Goal: Task Accomplishment & Management: Manage account settings

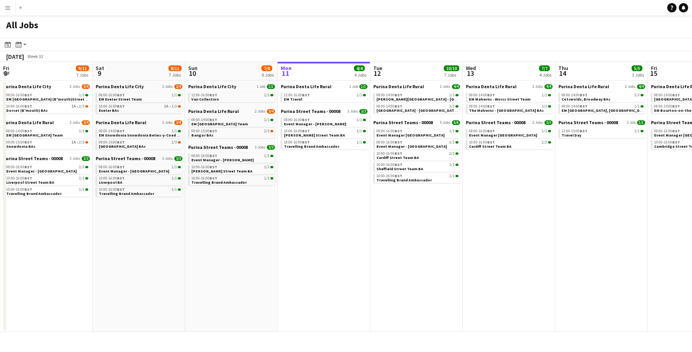
scroll to position [0, 185]
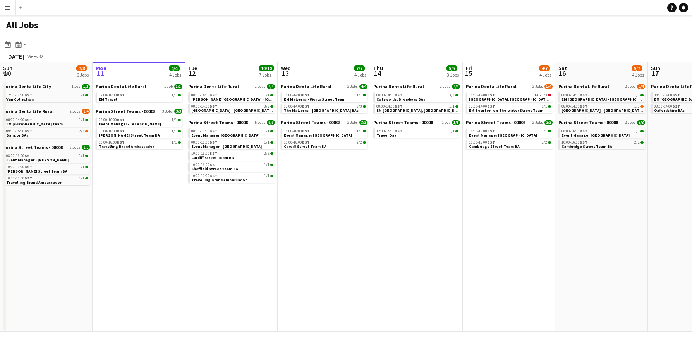
click at [7, 4] on button "Menu" at bounding box center [7, 7] width 15 height 15
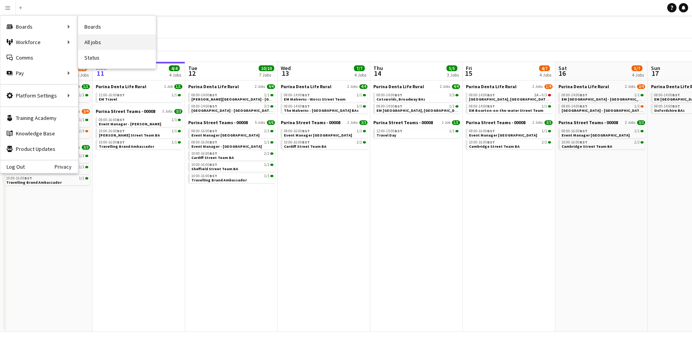
click at [91, 39] on link "All jobs" at bounding box center [116, 41] width 77 height 15
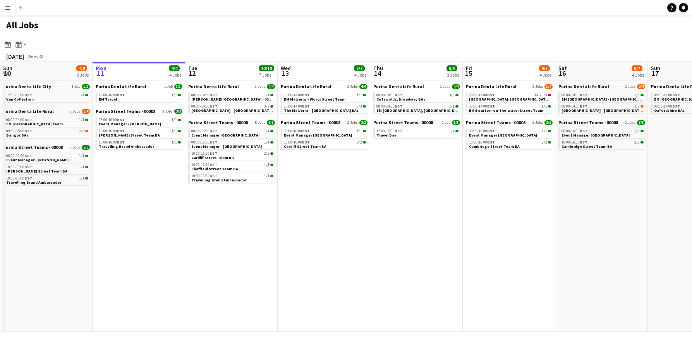
click at [8, 9] on app-icon "Menu" at bounding box center [8, 8] width 6 height 6
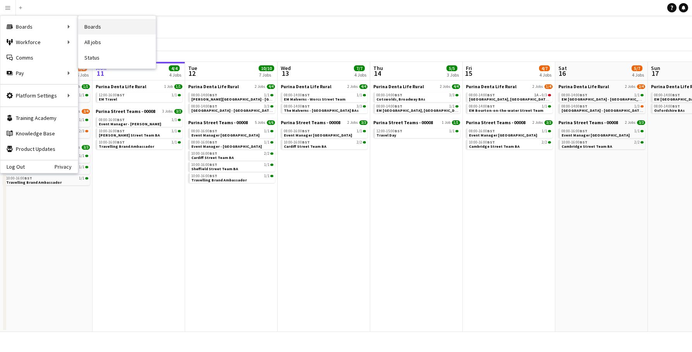
click at [95, 31] on link "Boards" at bounding box center [116, 26] width 77 height 15
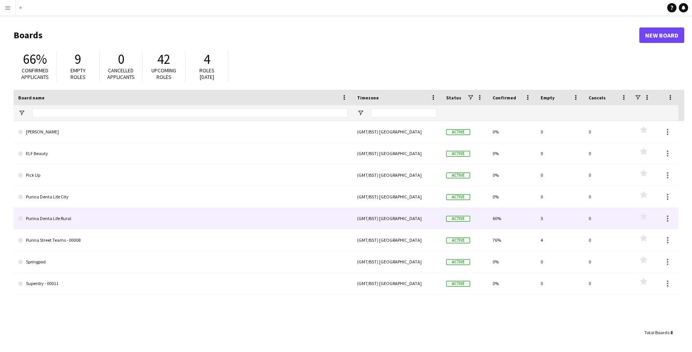
click at [151, 220] on link "Purina Denta Life Rural" at bounding box center [183, 219] width 330 height 22
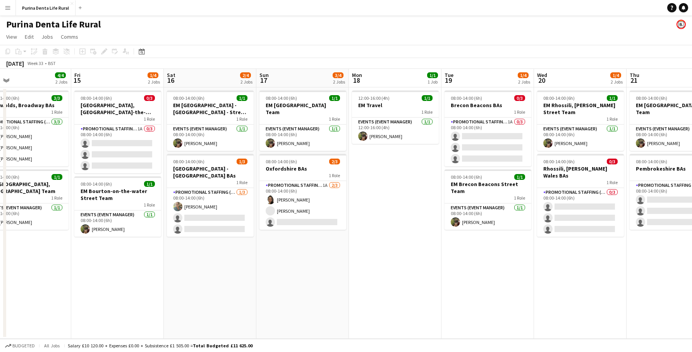
scroll to position [0, 206]
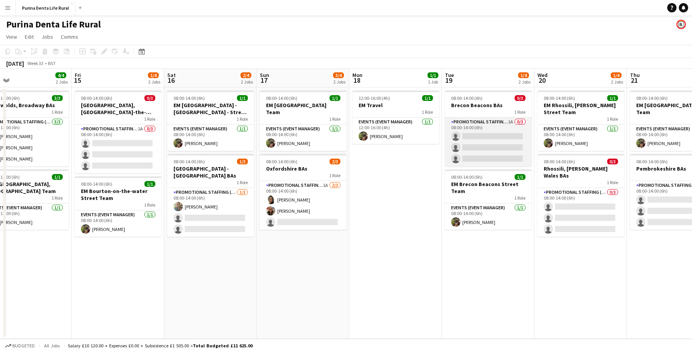
click at [503, 151] on app-card-role "Promotional Staffing (Brand Ambassadors) 1A 0/3 08:00-14:00 (6h) single-neutral…" at bounding box center [488, 142] width 87 height 49
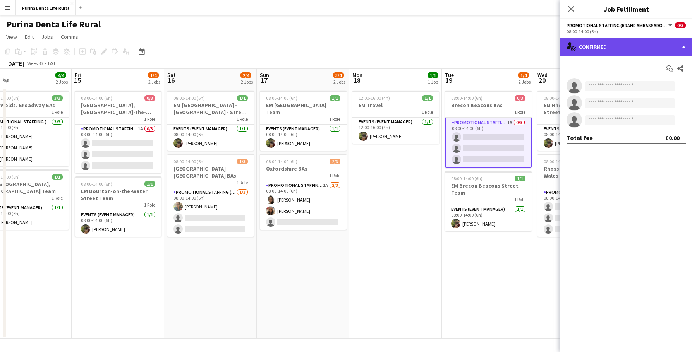
click at [581, 50] on div "single-neutral-actions-check-2 Confirmed" at bounding box center [626, 47] width 132 height 19
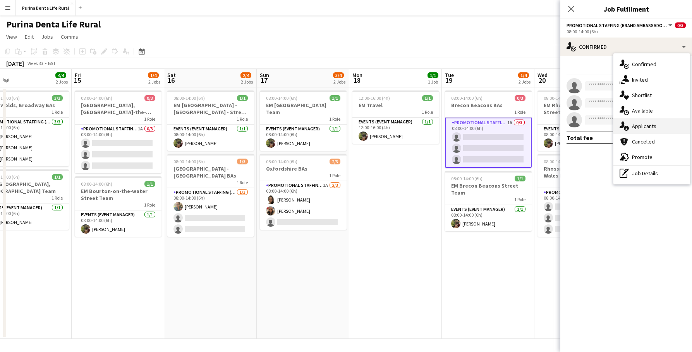
click at [620, 124] on icon "single-neutral-actions-information" at bounding box center [624, 126] width 9 height 9
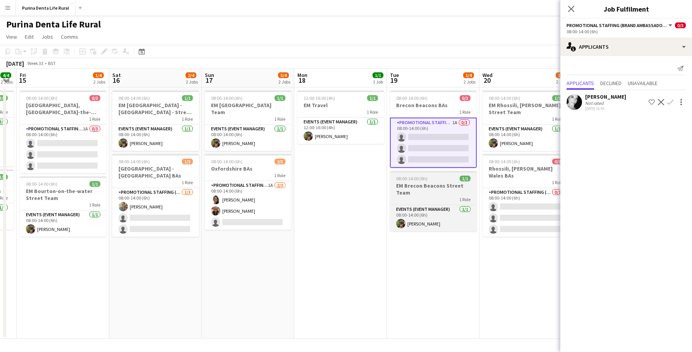
scroll to position [0, 262]
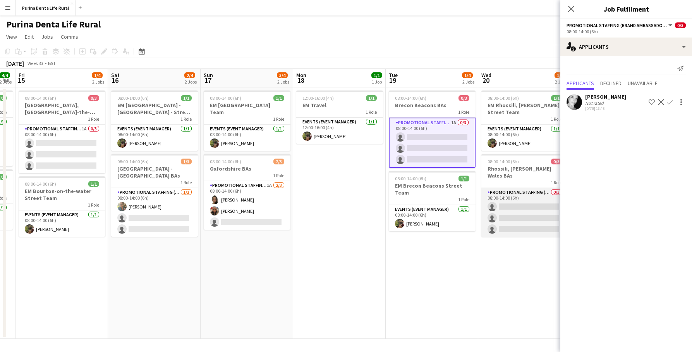
click at [525, 198] on app-card-role "Promotional Staffing (Brand Ambassadors) 0/3 08:00-14:00 (6h) single-neutral-ac…" at bounding box center [524, 212] width 87 height 49
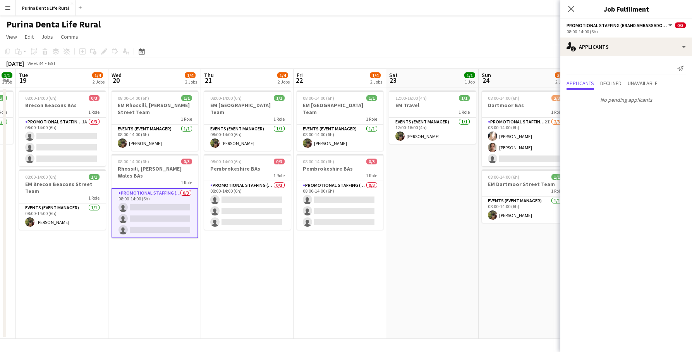
scroll to position [0, 268]
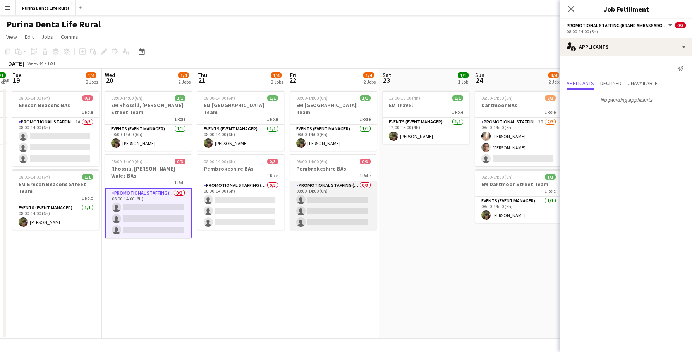
click at [352, 193] on app-card-role "Promotional Staffing (Brand Ambassadors) 0/3 08:00-14:00 (6h) single-neutral-ac…" at bounding box center [333, 205] width 87 height 49
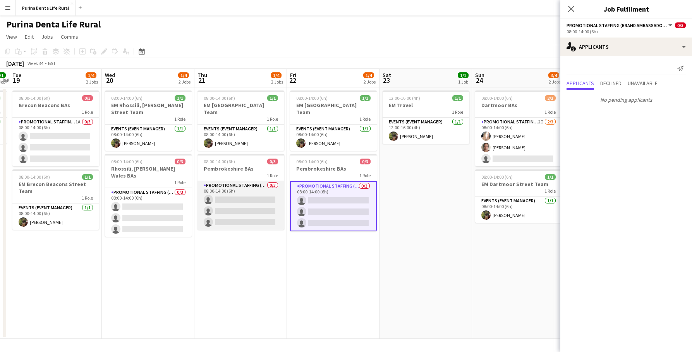
click at [248, 194] on app-card-role "Promotional Staffing (Brand Ambassadors) 0/3 08:00-14:00 (6h) single-neutral-ac…" at bounding box center [240, 205] width 87 height 49
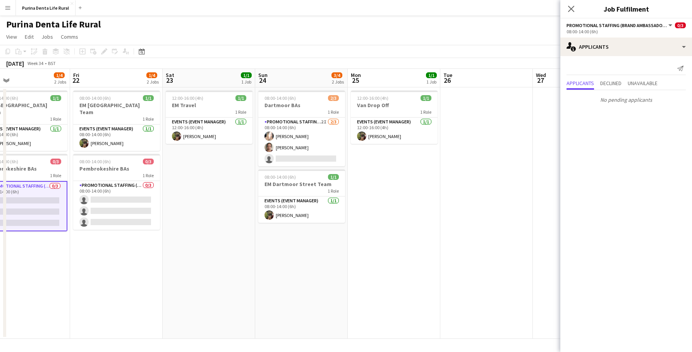
scroll to position [0, 210]
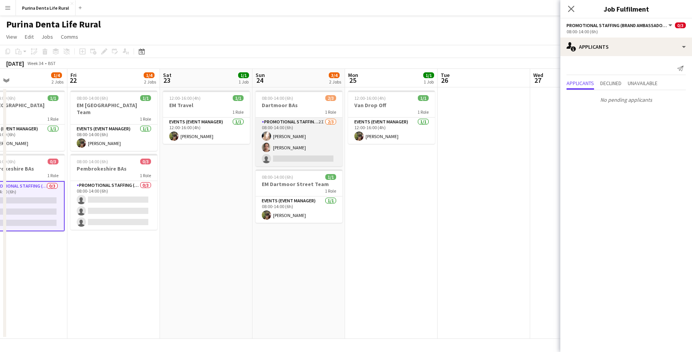
click at [326, 146] on app-card-role "Promotional Staffing (Brand Ambassadors) 2I [DATE] 08:00-14:00 (6h) [PERSON_NAM…" at bounding box center [299, 142] width 87 height 49
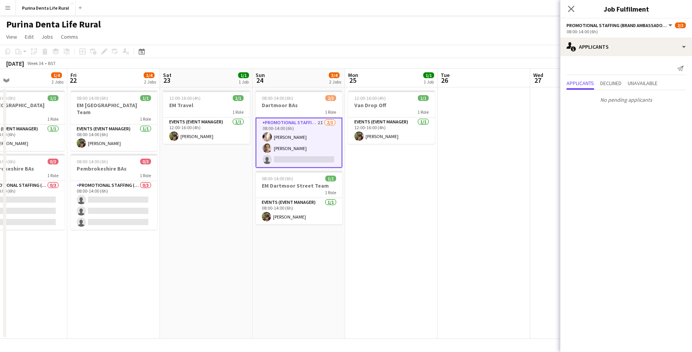
click at [306, 240] on app-date-cell "08:00-14:00 (6h) 2/3 Dartmoor BAs 1 Role Promotional Staffing (Brand Ambassador…" at bounding box center [298, 214] width 93 height 252
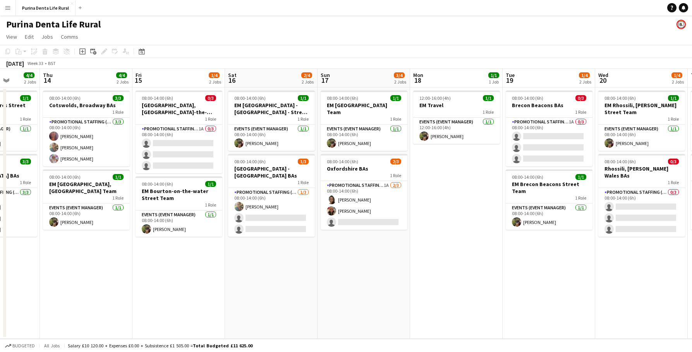
scroll to position [0, 233]
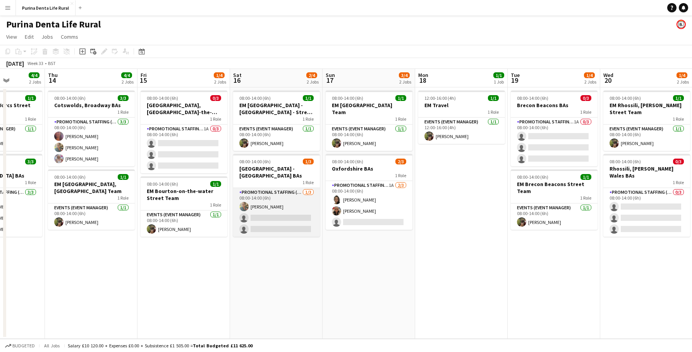
click at [297, 225] on app-card-role "Promotional Staffing (Brand Ambassadors) [DATE] 08:00-14:00 (6h) [PERSON_NAME] …" at bounding box center [276, 212] width 87 height 49
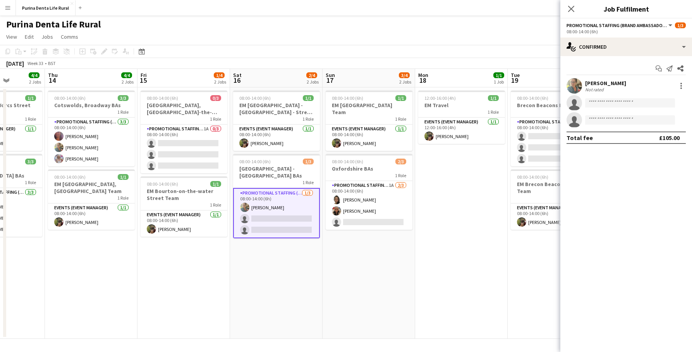
click at [575, 85] on app-user-avatar at bounding box center [574, 85] width 15 height 15
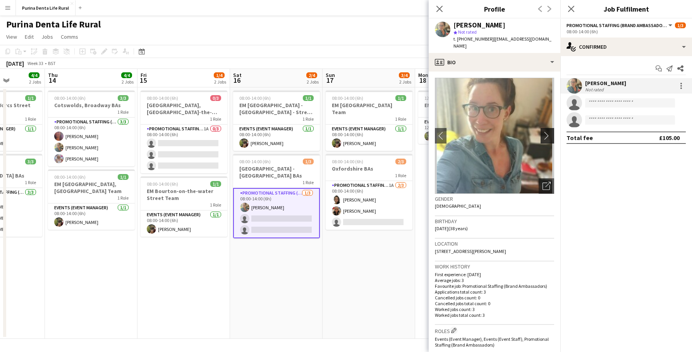
click at [546, 128] on button "chevron-right" at bounding box center [548, 135] width 15 height 15
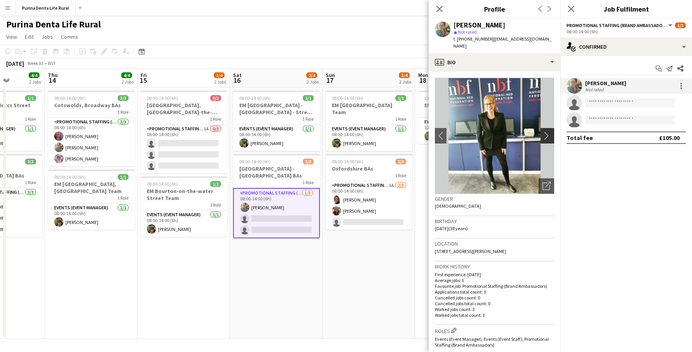
click at [545, 128] on button "chevron-right" at bounding box center [548, 135] width 15 height 15
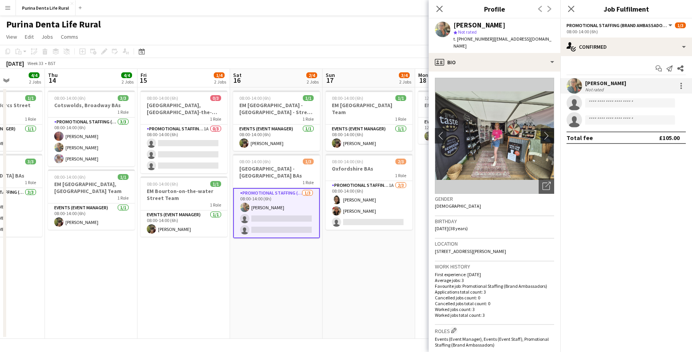
click at [545, 128] on button "chevron-right" at bounding box center [548, 135] width 15 height 15
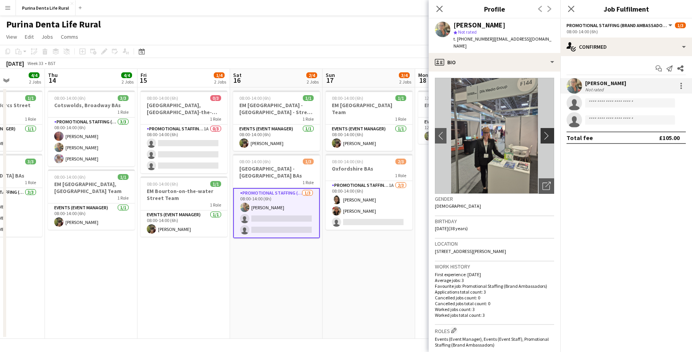
click at [545, 128] on button "chevron-right" at bounding box center [548, 135] width 15 height 15
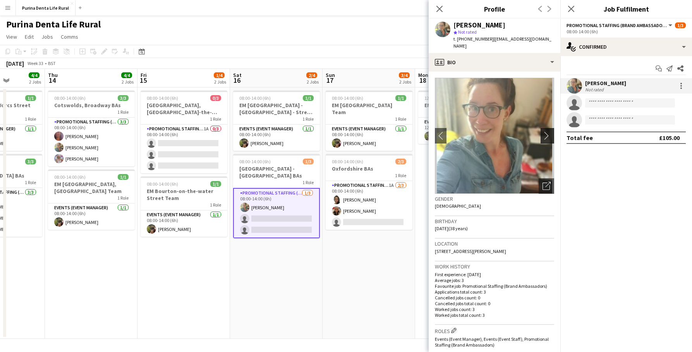
click at [545, 128] on button "chevron-right" at bounding box center [548, 135] width 15 height 15
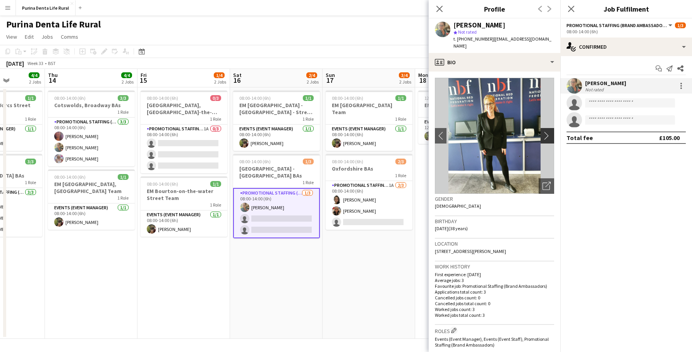
click at [545, 128] on button "chevron-right" at bounding box center [548, 135] width 15 height 15
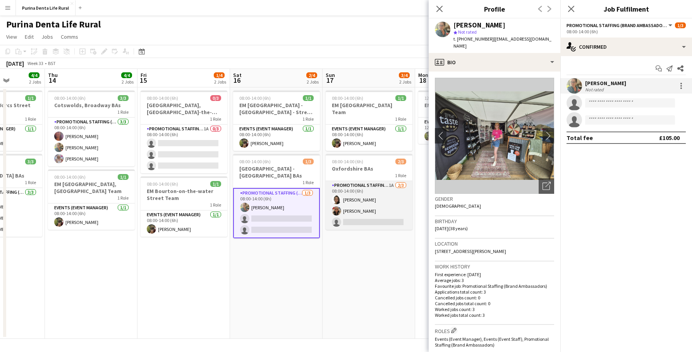
click at [388, 208] on app-card-role "Promotional Staffing (Brand Ambassadors) 1A [DATE] 08:00-14:00 (6h) [PERSON_NAM…" at bounding box center [369, 205] width 87 height 49
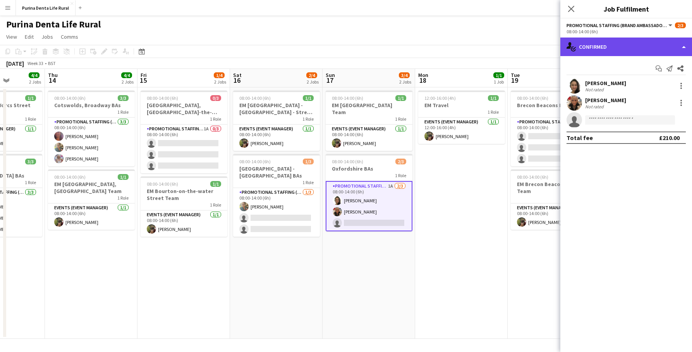
click at [622, 47] on div "single-neutral-actions-check-2 Confirmed" at bounding box center [626, 47] width 132 height 19
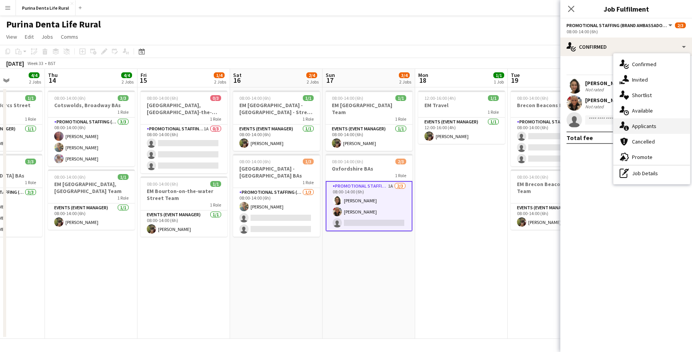
click at [635, 120] on div "single-neutral-actions-information Applicants" at bounding box center [651, 125] width 77 height 15
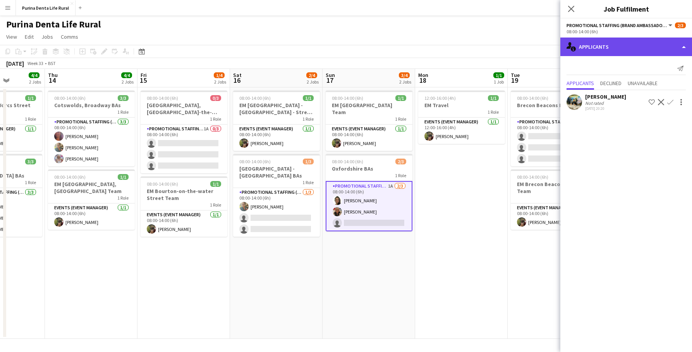
click at [619, 51] on div "single-neutral-actions-information Applicants" at bounding box center [626, 47] width 132 height 19
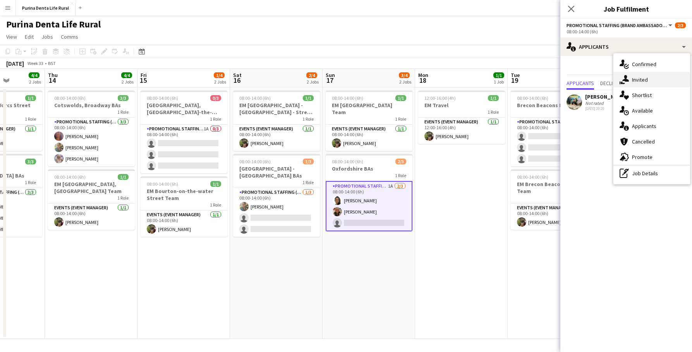
click at [632, 82] on div "single-neutral-actions-share-1 Invited" at bounding box center [651, 79] width 77 height 15
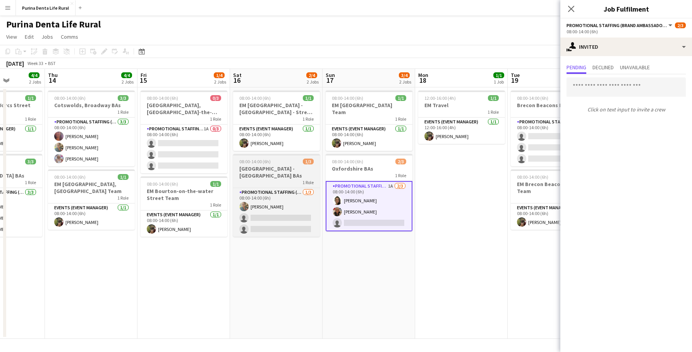
click at [310, 187] on app-job-card "08:00-14:00 (6h) 1/3 [GEOGRAPHIC_DATA] - [GEOGRAPHIC_DATA] BAs 1 Role Promotion…" at bounding box center [276, 195] width 87 height 83
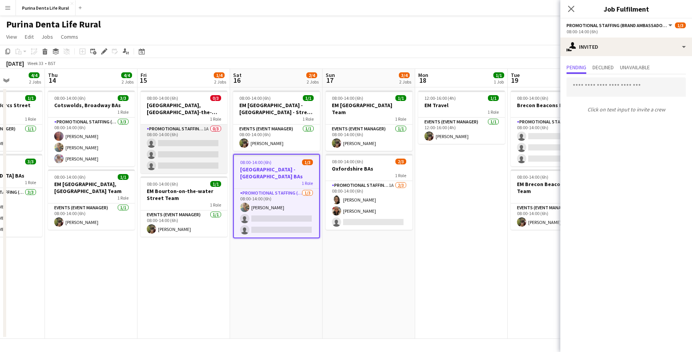
click at [197, 143] on app-card-role "Promotional Staffing (Brand Ambassadors) 1A 0/3 08:00-14:00 (6h) single-neutral…" at bounding box center [184, 149] width 87 height 49
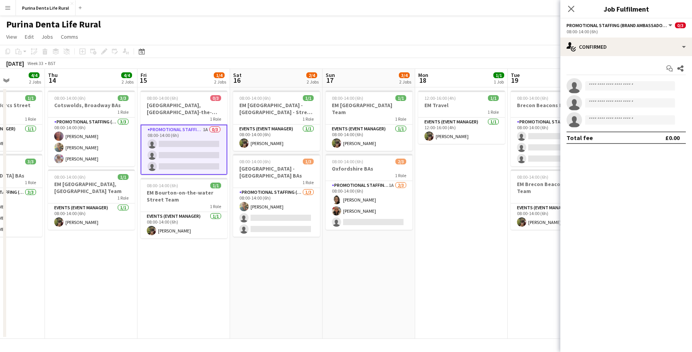
click at [294, 47] on app-toolbar "Copy Paste Paste Command V Paste with crew Command Shift V Paste linked Job [GE…" at bounding box center [346, 51] width 692 height 13
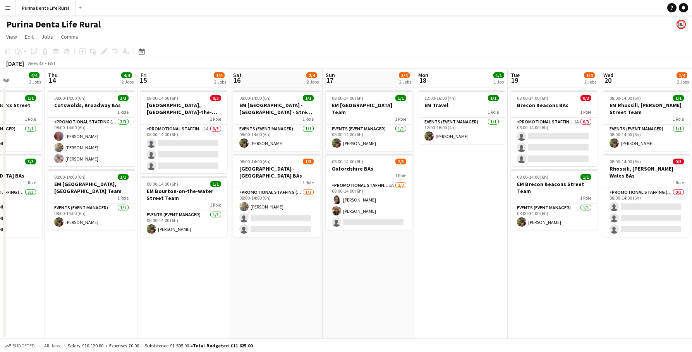
click at [2, 9] on button "Menu" at bounding box center [7, 7] width 15 height 15
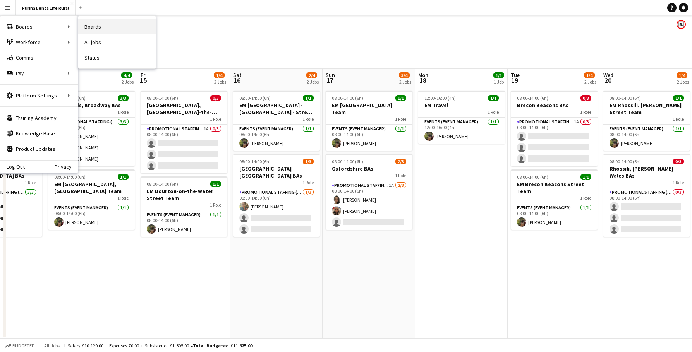
click at [121, 22] on link "Boards" at bounding box center [116, 26] width 77 height 15
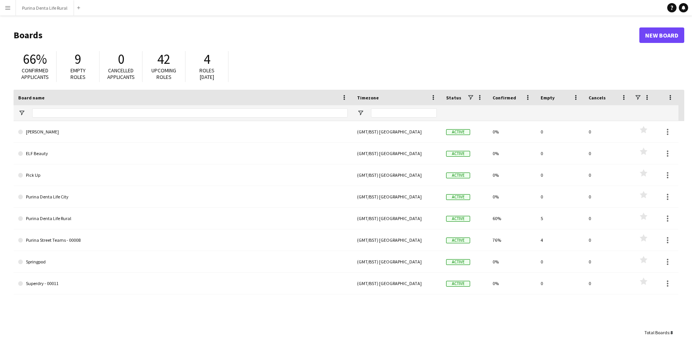
click at [11, 10] on button "Menu" at bounding box center [7, 7] width 15 height 15
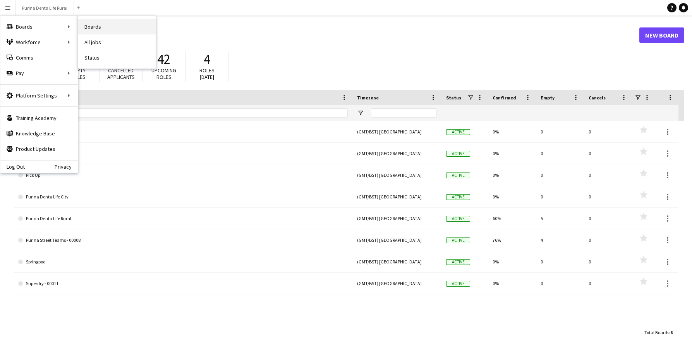
click at [117, 33] on link "Boards" at bounding box center [116, 26] width 77 height 15
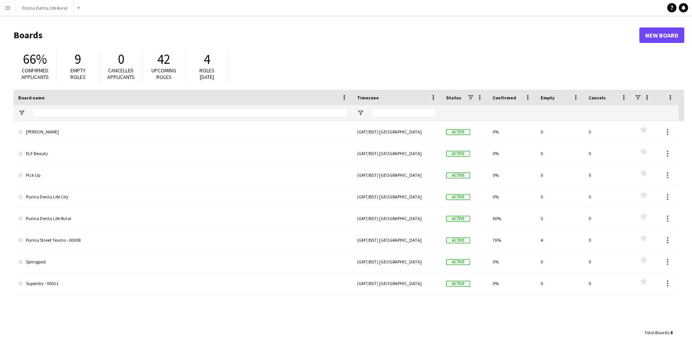
click at [7, 7] on app-icon "Menu" at bounding box center [8, 8] width 6 height 6
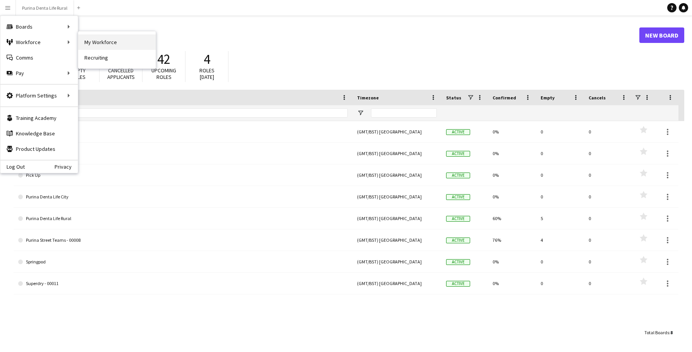
click at [84, 45] on link "My Workforce" at bounding box center [116, 41] width 77 height 15
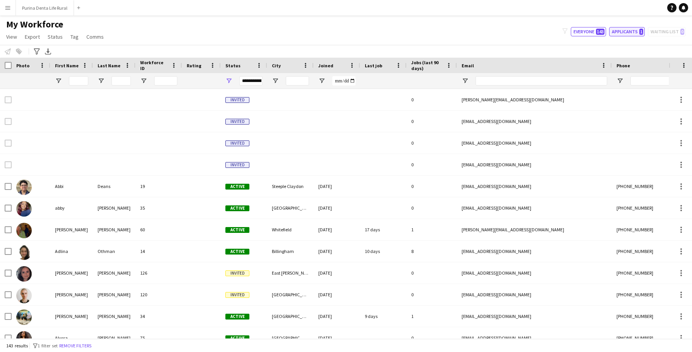
click at [625, 36] on button "Applicants 1" at bounding box center [627, 31] width 36 height 9
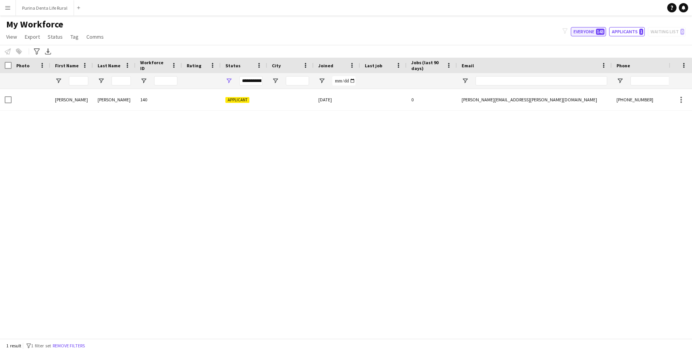
click at [596, 34] on button "Everyone 143" at bounding box center [588, 31] width 35 height 9
type input "**********"
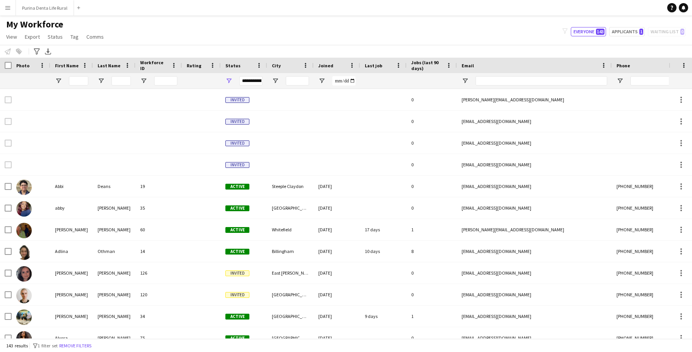
click at [5, 12] on button "Menu" at bounding box center [7, 7] width 15 height 15
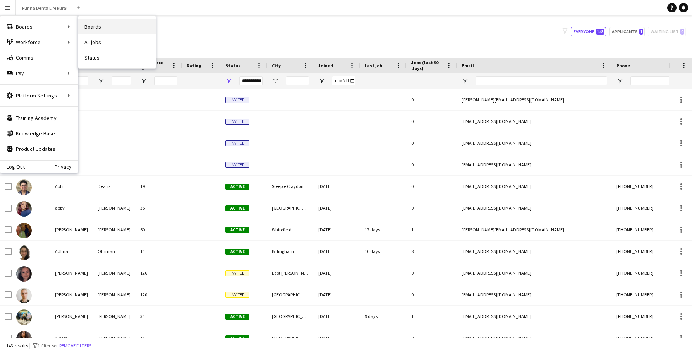
click at [88, 28] on link "Boards" at bounding box center [116, 26] width 77 height 15
